Goal: Transaction & Acquisition: Obtain resource

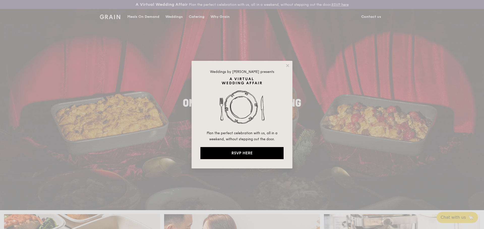
click at [285, 65] on div "Weddings by [PERSON_NAME] presents Plan the perfect celebration with us, all in…" at bounding box center [241, 115] width 101 height 108
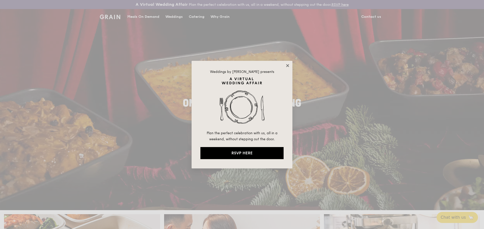
click at [288, 66] on icon at bounding box center [287, 65] width 3 height 3
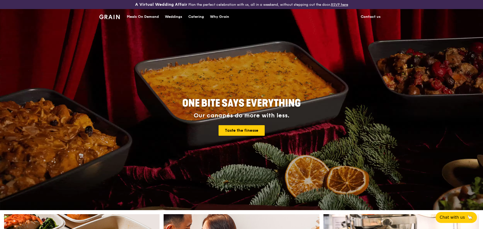
click at [191, 16] on div "Catering" at bounding box center [196, 16] width 16 height 15
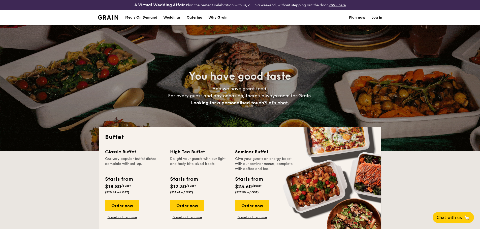
select select
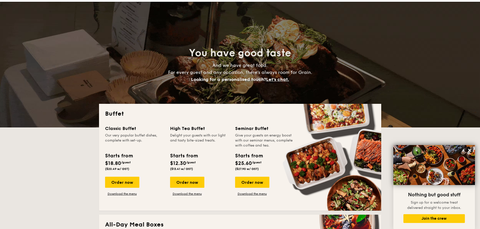
scroll to position [50, 0]
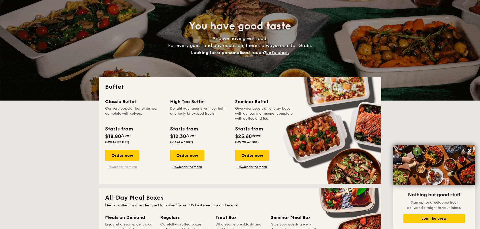
click at [127, 167] on link "Download the menu" at bounding box center [122, 167] width 34 height 4
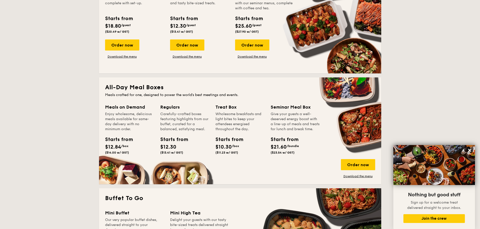
scroll to position [176, 0]
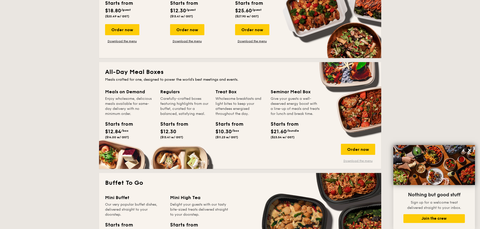
click at [356, 161] on link "Download the menu" at bounding box center [358, 161] width 34 height 4
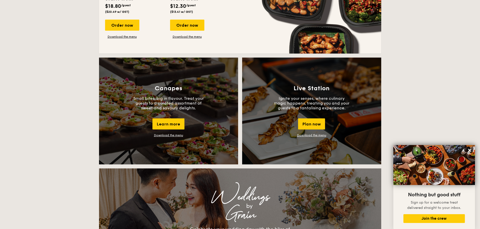
scroll to position [428, 0]
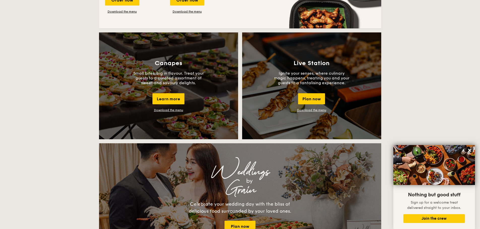
click at [160, 111] on link "Download the menu" at bounding box center [168, 111] width 29 height 4
click at [306, 108] on div "Live Station Ignite your senses, where culinary magic happens, treating you and…" at bounding box center [311, 85] width 139 height 107
click at [304, 111] on link "Download the menu" at bounding box center [311, 111] width 29 height 4
